Goal: Task Accomplishment & Management: Manage account settings

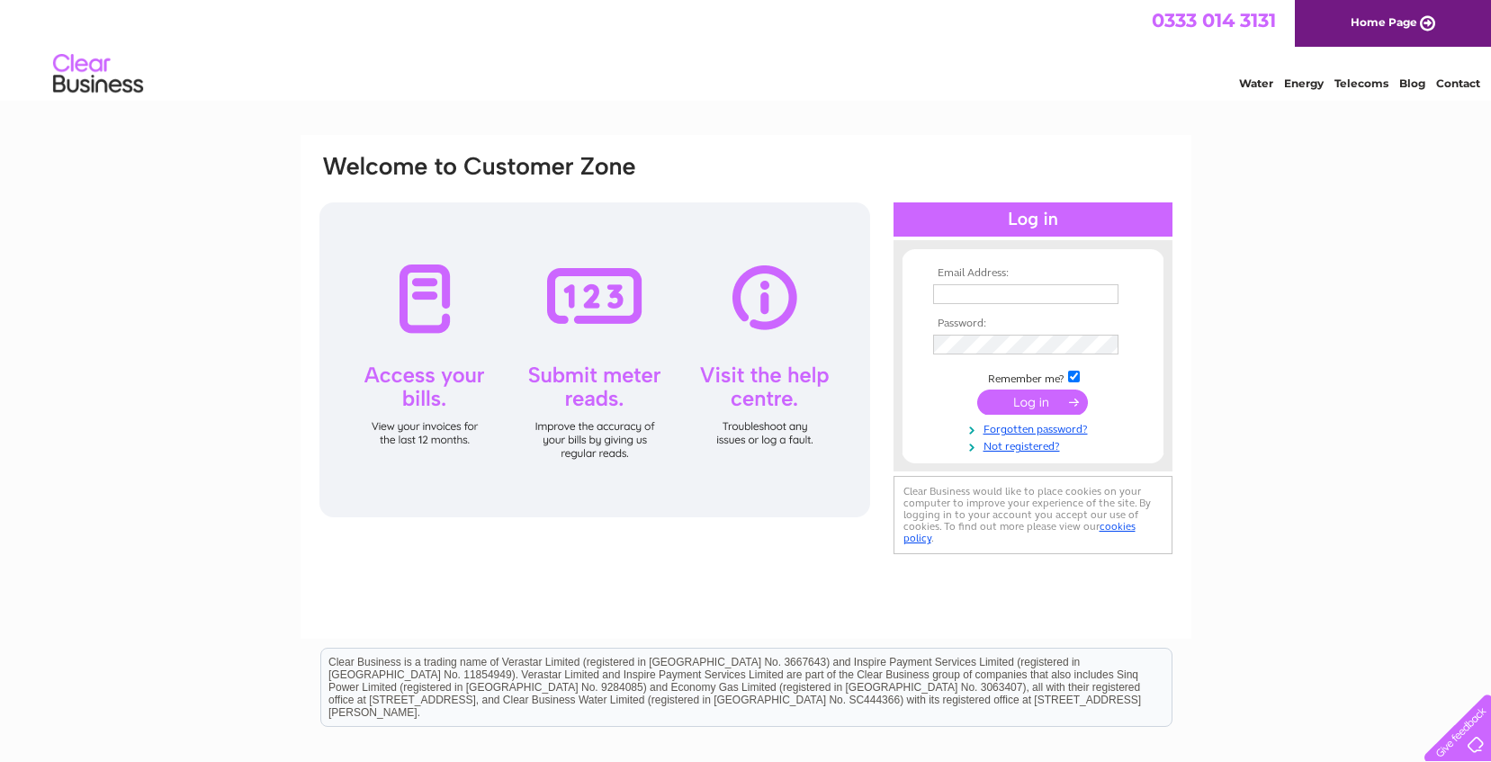
type input "c.innes@microcomtraining.com"
click at [1027, 403] on input "submit" at bounding box center [1032, 402] width 111 height 25
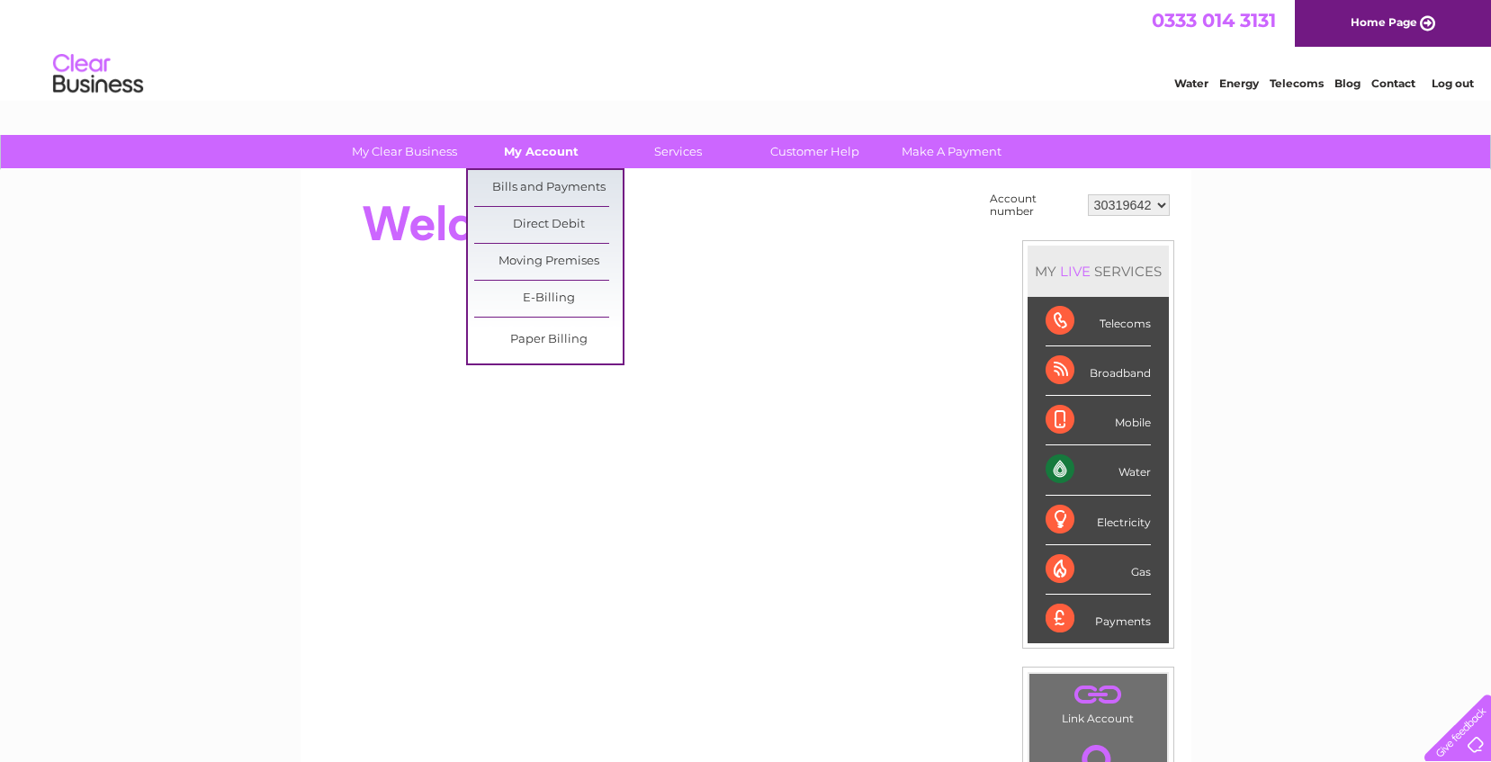
click at [543, 158] on link "My Account" at bounding box center [541, 151] width 149 height 33
click at [537, 190] on link "Bills and Payments" at bounding box center [548, 188] width 149 height 36
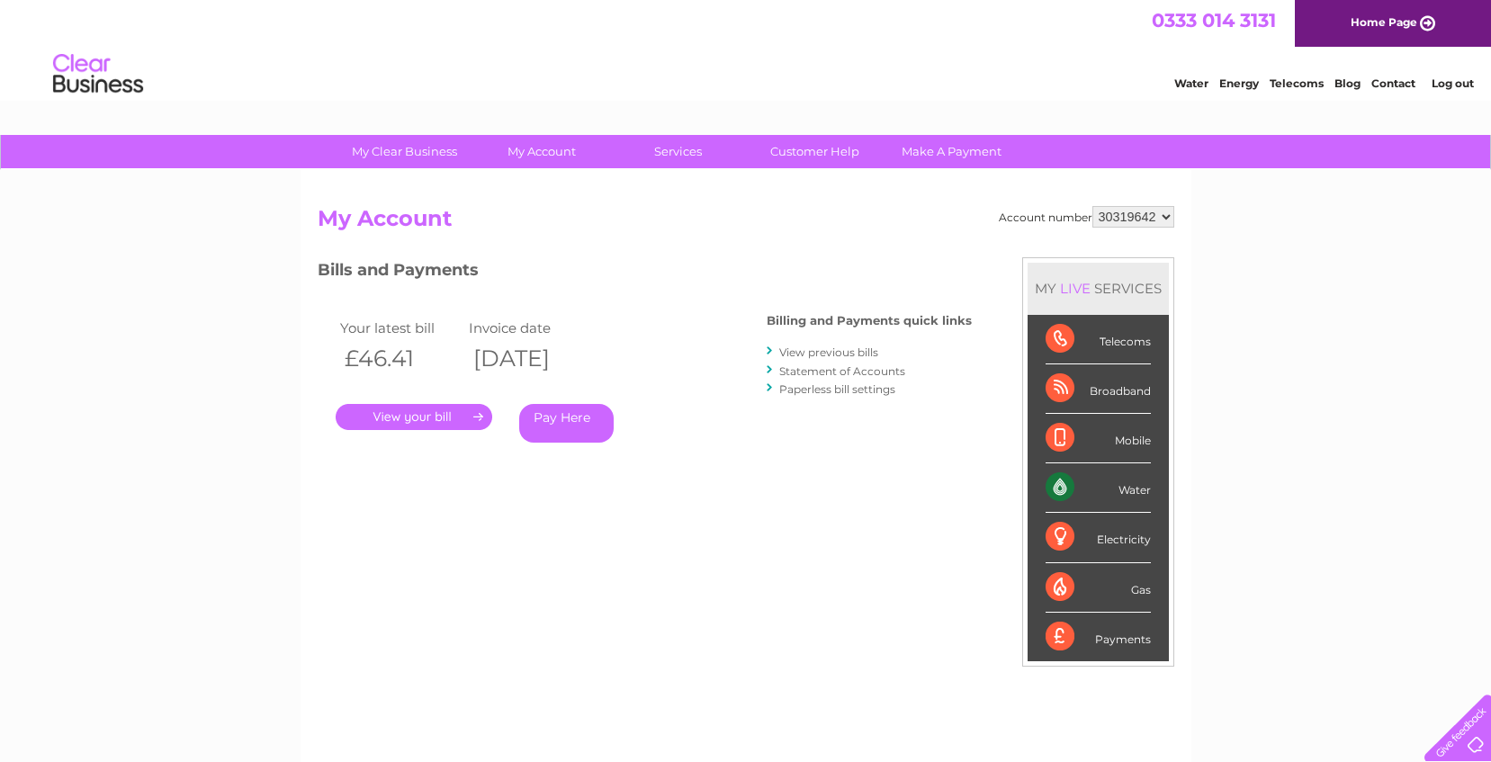
click at [406, 416] on link "." at bounding box center [414, 417] width 157 height 26
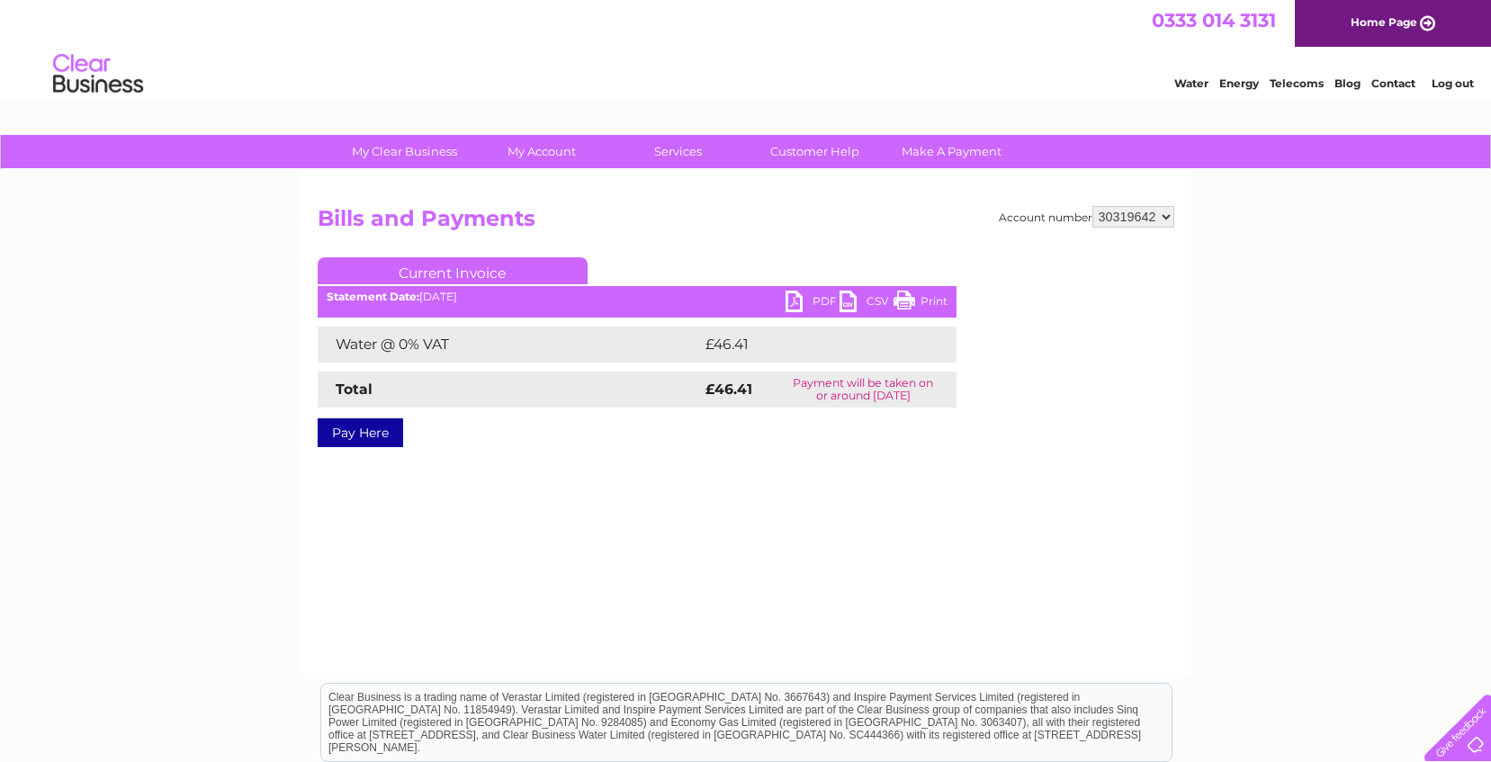
click at [826, 293] on link "PDF" at bounding box center [813, 304] width 54 height 26
